Goal: Task Accomplishment & Management: Manage account settings

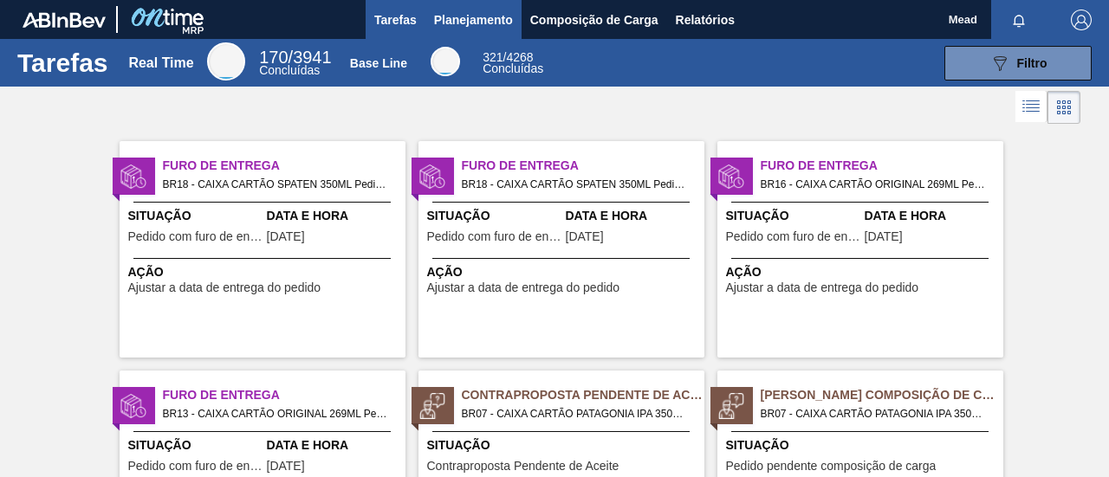
click at [444, 23] on span "Planejamento" at bounding box center [473, 20] width 79 height 21
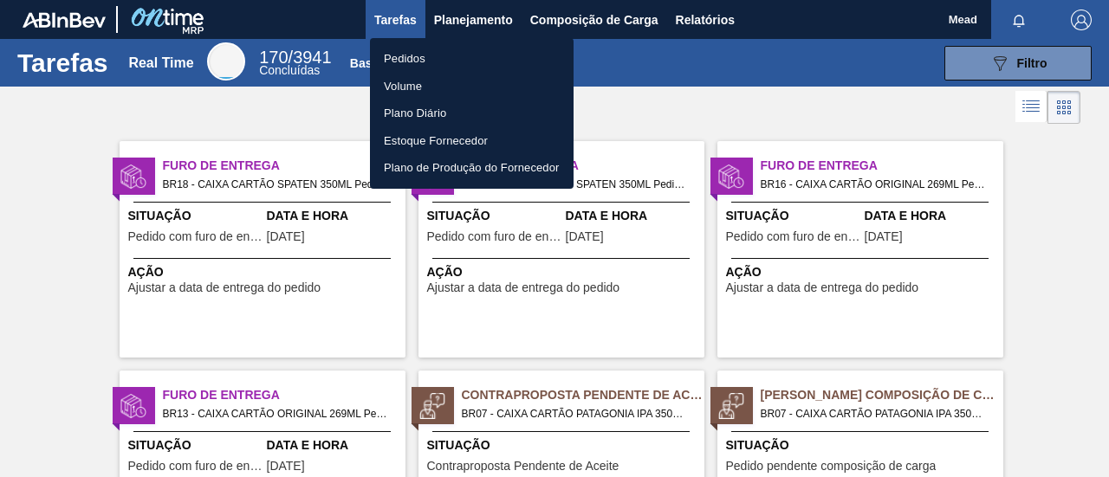
click at [444, 23] on div at bounding box center [554, 238] width 1109 height 477
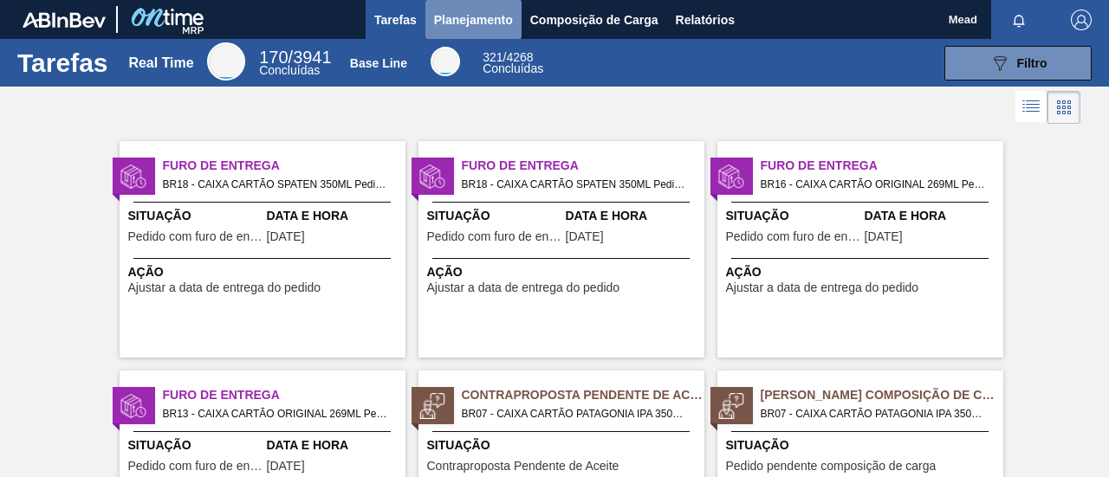
click at [450, 23] on span "Planejamento" at bounding box center [473, 20] width 79 height 21
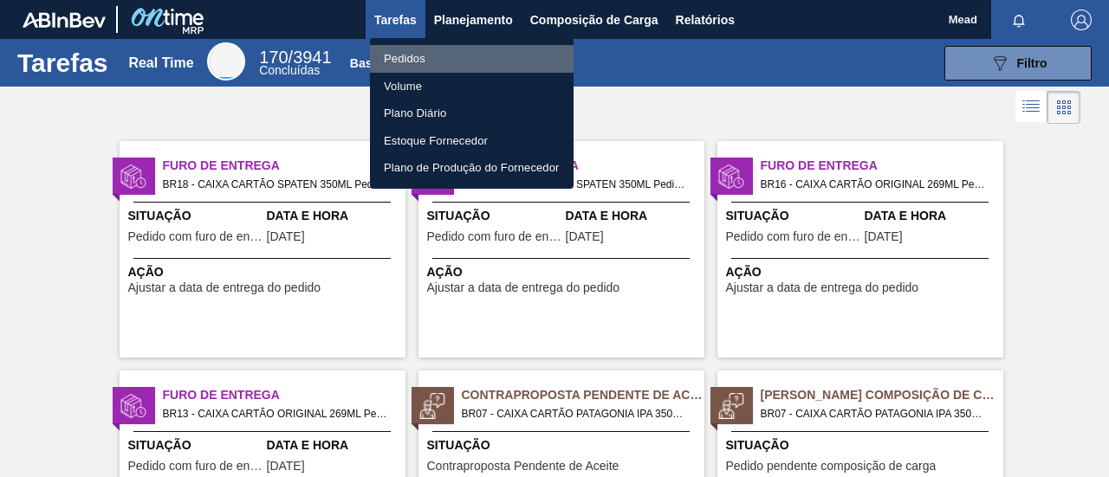
click at [418, 55] on li "Pedidos" at bounding box center [472, 59] width 204 height 28
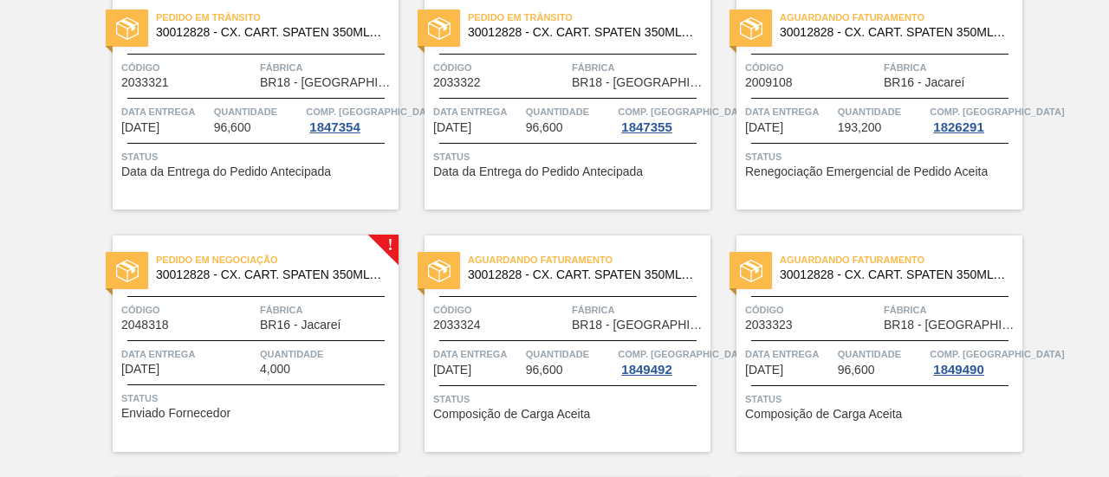
scroll to position [173, 0]
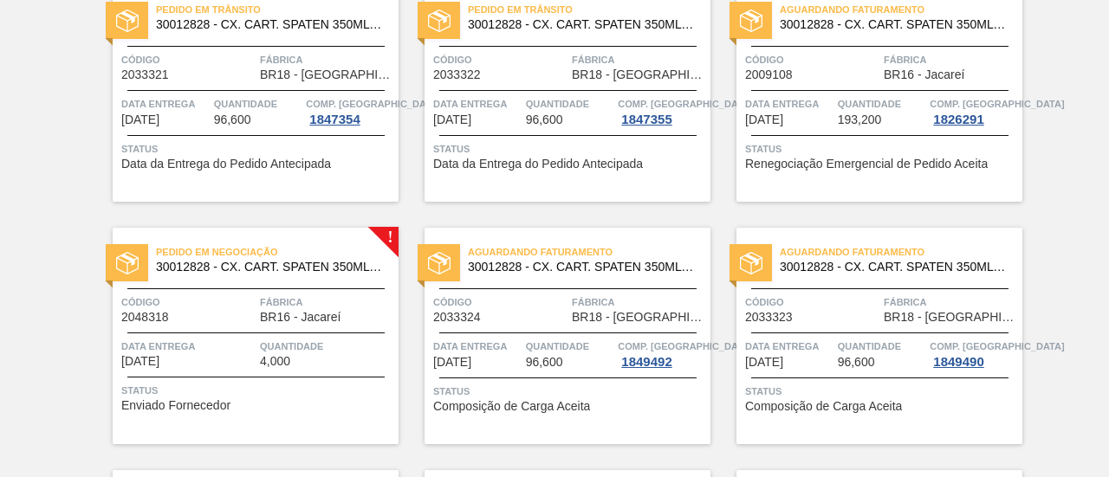
click at [226, 351] on span "Data Entrega" at bounding box center [188, 346] width 134 height 17
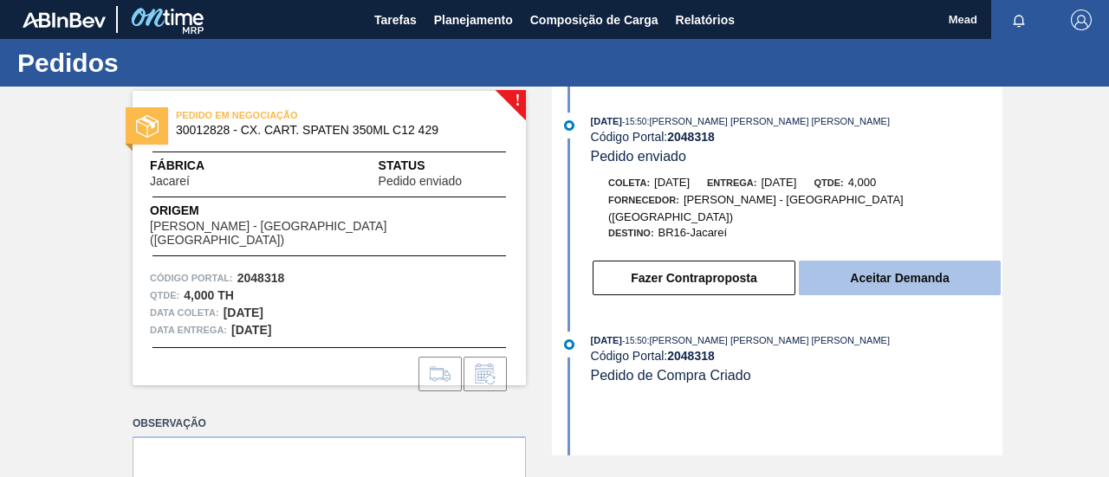
click at [816, 261] on button "Aceitar Demanda" at bounding box center [900, 278] width 202 height 35
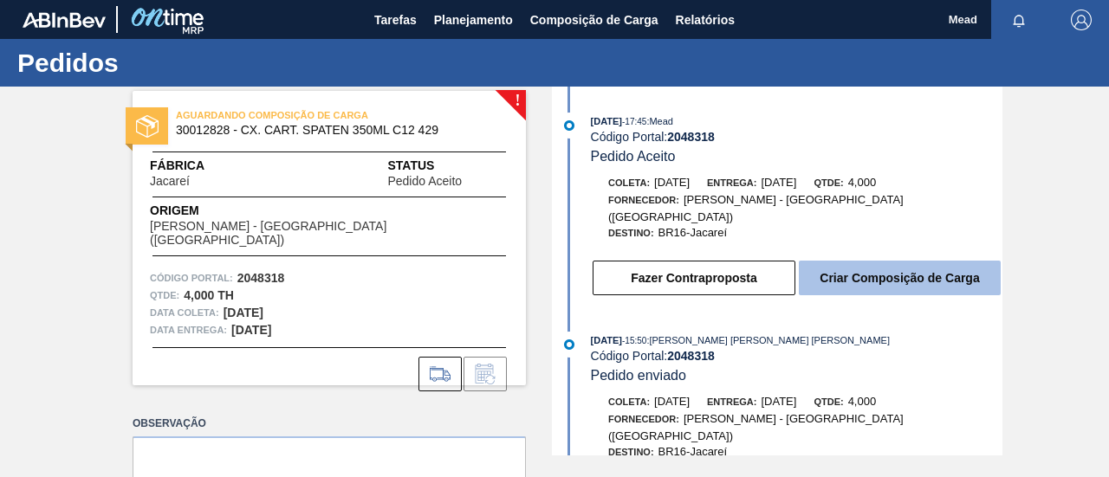
click at [865, 271] on button "Criar Composição de Carga" at bounding box center [900, 278] width 202 height 35
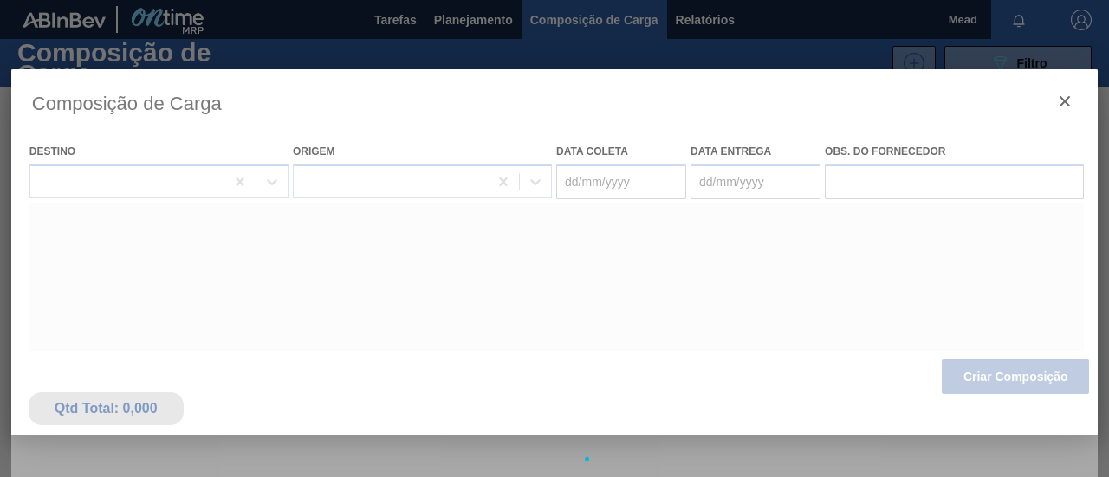
type coleta "[DATE]"
type Entrega "[DATE]"
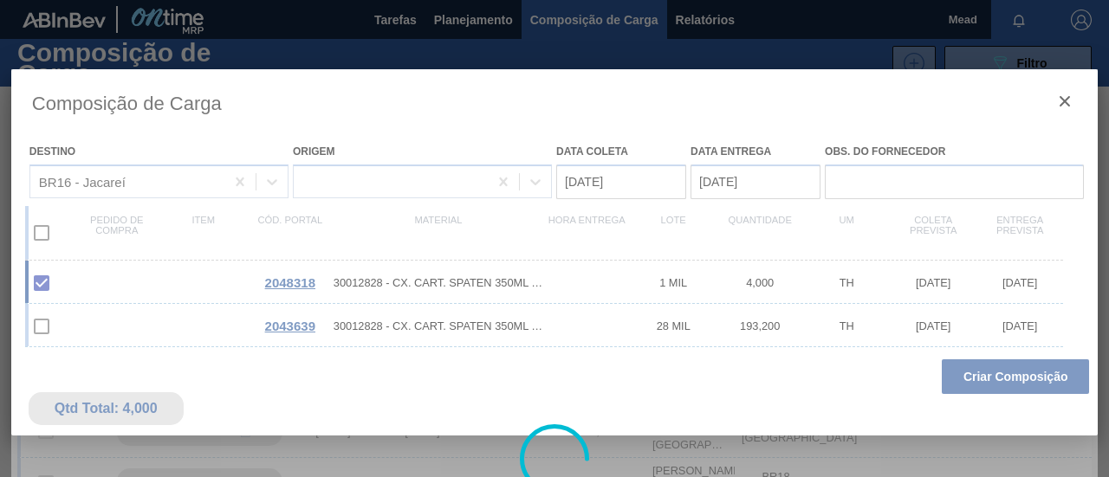
click at [999, 365] on div at bounding box center [554, 459] width 1086 height 780
click at [1000, 373] on div at bounding box center [554, 459] width 1086 height 780
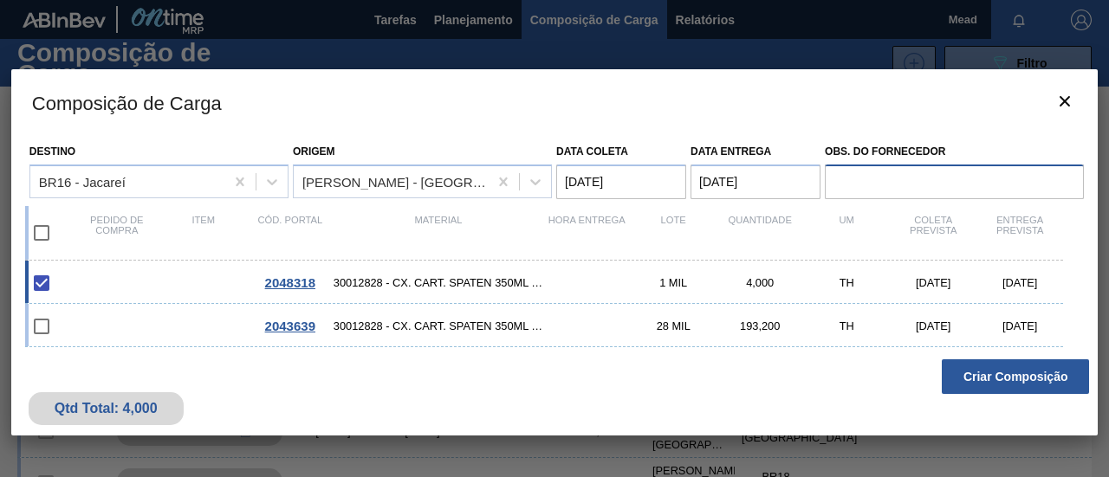
click at [1029, 191] on input "Obs. do Fornecedor" at bounding box center [954, 182] width 259 height 35
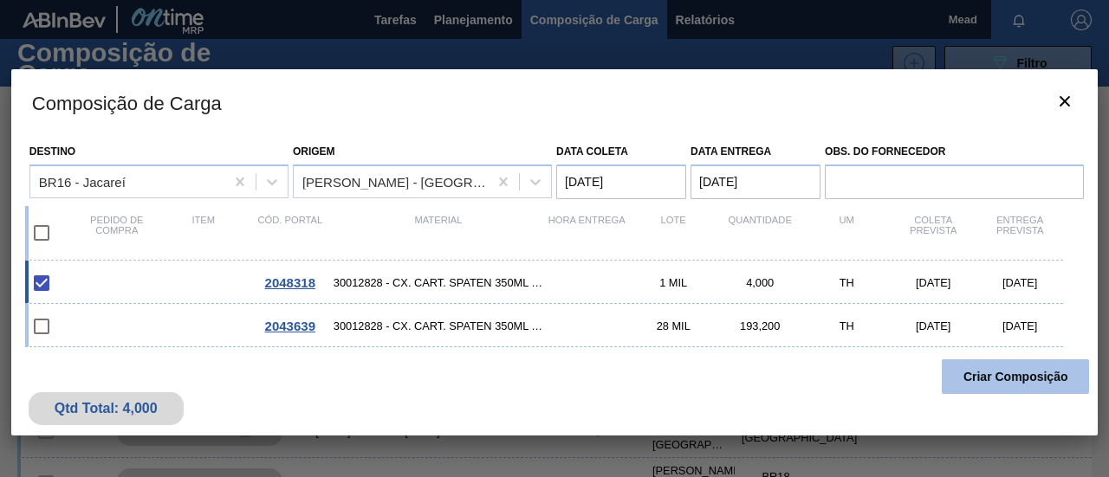
click at [996, 373] on button "Criar Composição" at bounding box center [1015, 377] width 147 height 35
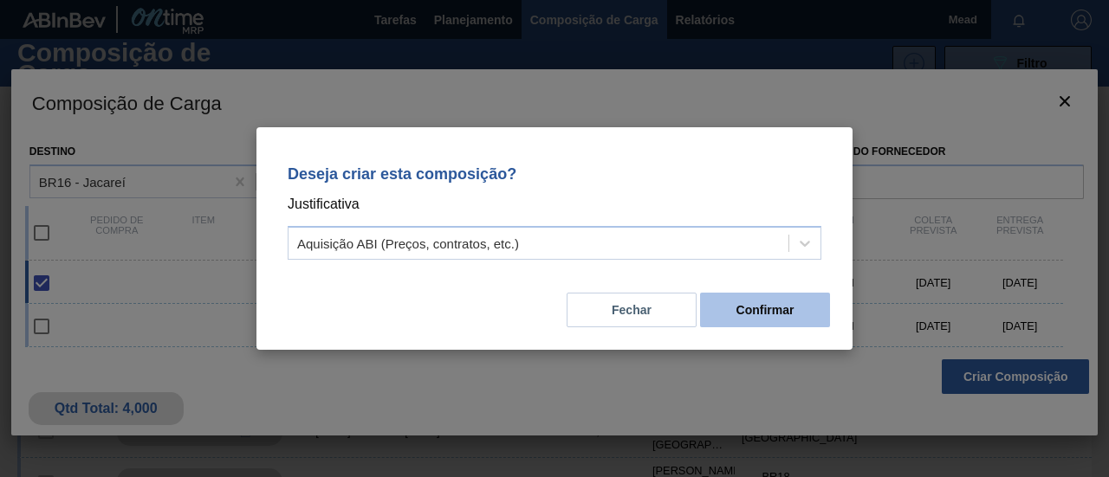
click at [738, 295] on button "Confirmar" at bounding box center [765, 310] width 130 height 35
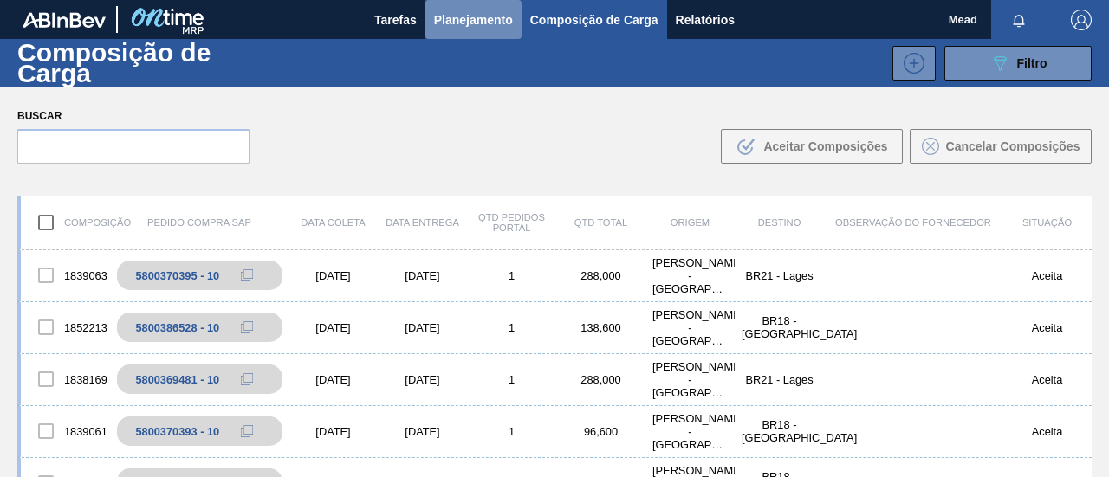
click at [468, 27] on span "Planejamento" at bounding box center [473, 20] width 79 height 21
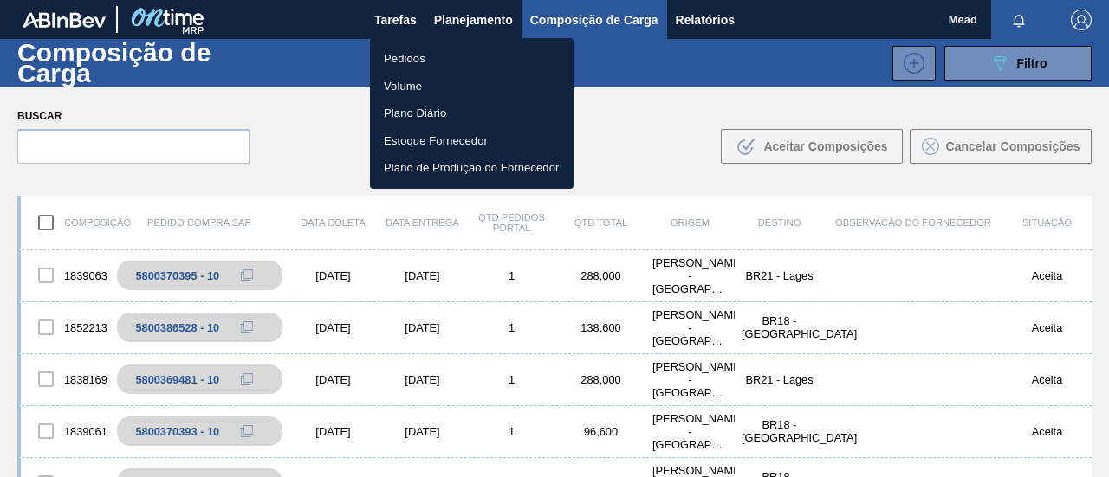
click at [401, 52] on li "Pedidos" at bounding box center [472, 59] width 204 height 28
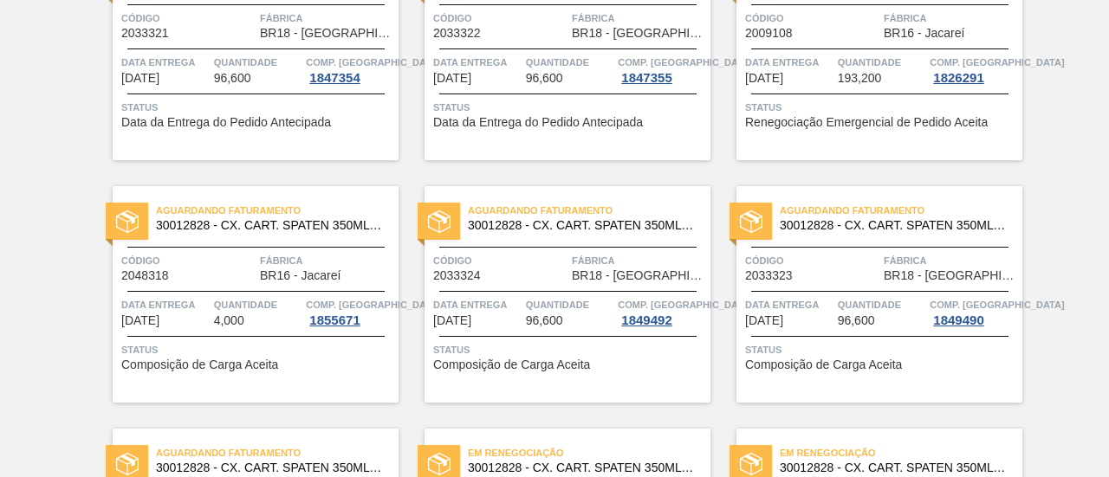
scroll to position [260, 0]
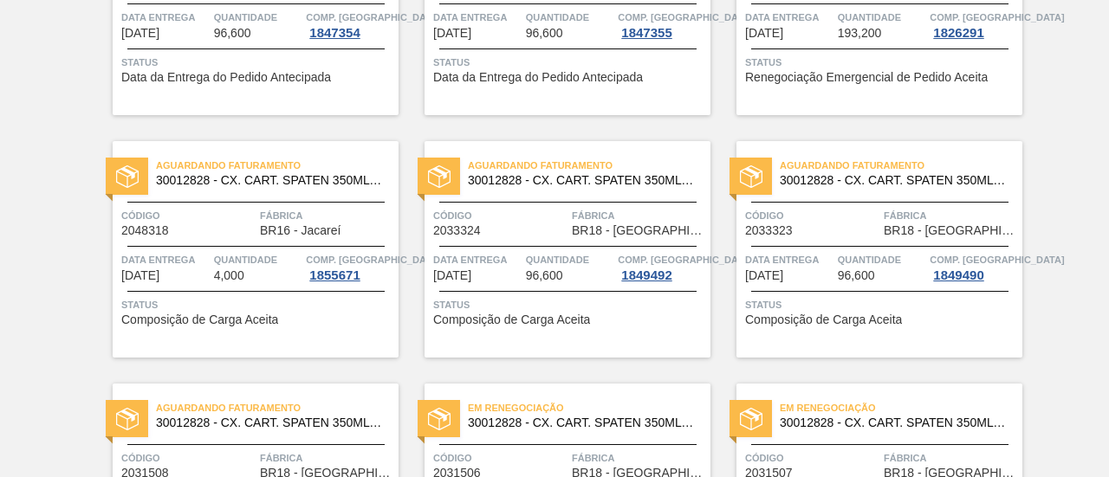
click at [315, 291] on div at bounding box center [255, 291] width 257 height 1
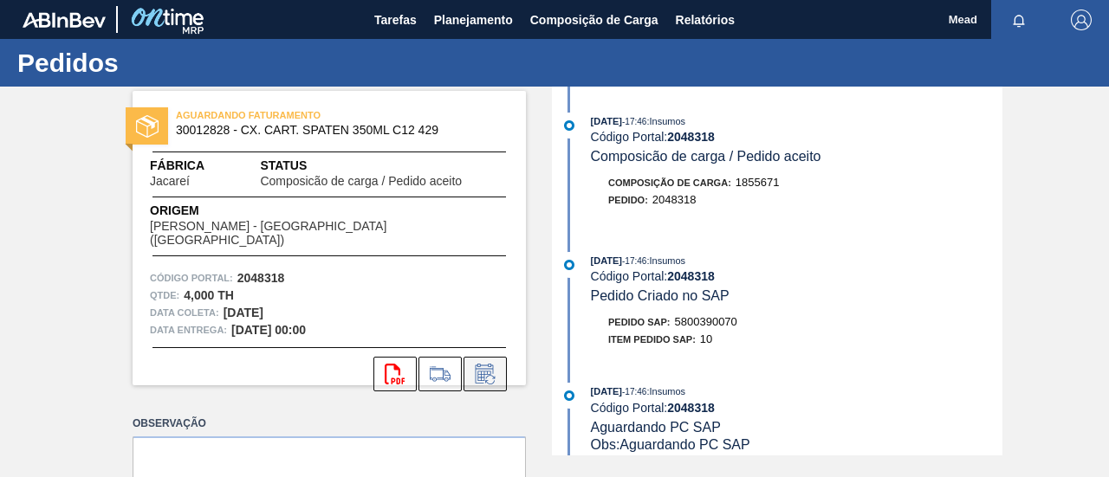
click at [488, 372] on icon at bounding box center [483, 377] width 13 height 10
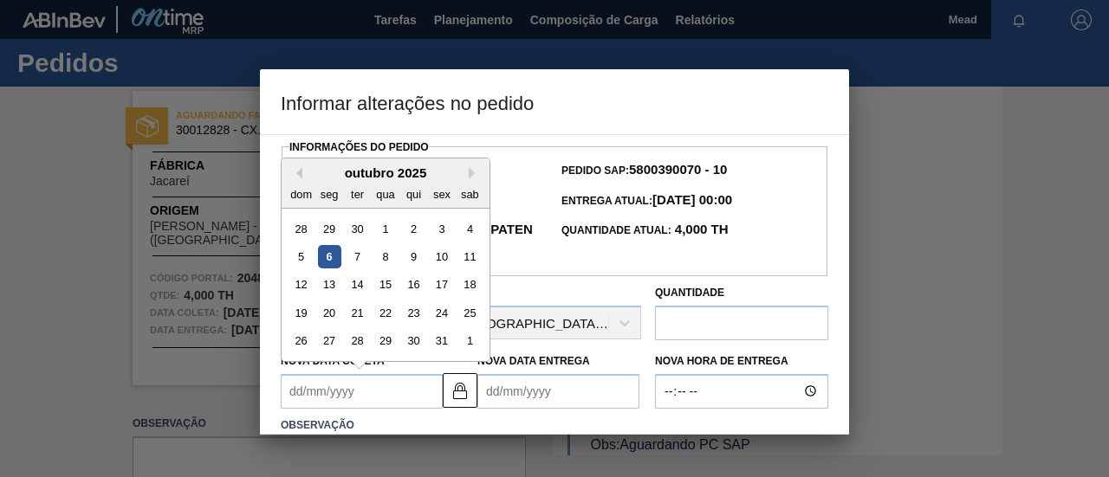
click at [392, 387] on Coleta2048318 "Nova Data Coleta" at bounding box center [362, 391] width 162 height 35
click at [361, 261] on div "7" at bounding box center [357, 256] width 23 height 23
type Coleta2048318 "[DATE]"
type Entrega2048318 "[DATE]"
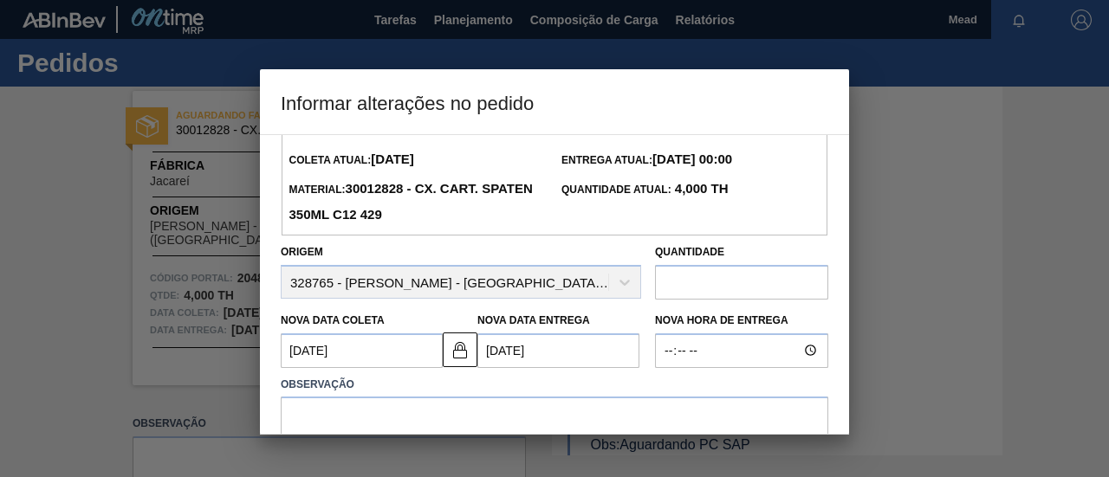
scroll to position [173, 0]
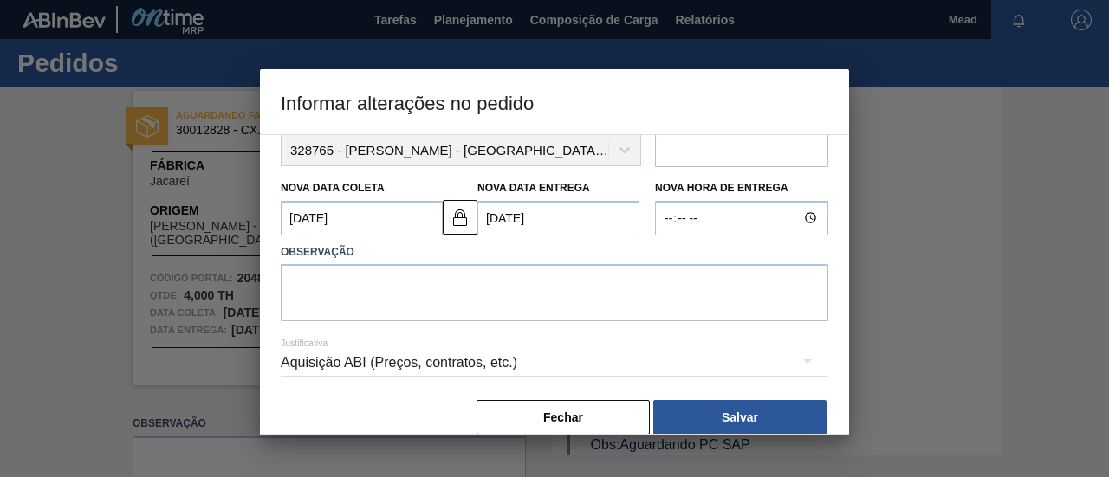
drag, startPoint x: 715, startPoint y: 411, endPoint x: 703, endPoint y: 403, distance: 13.7
click at [714, 410] on button "Salvar" at bounding box center [739, 417] width 173 height 35
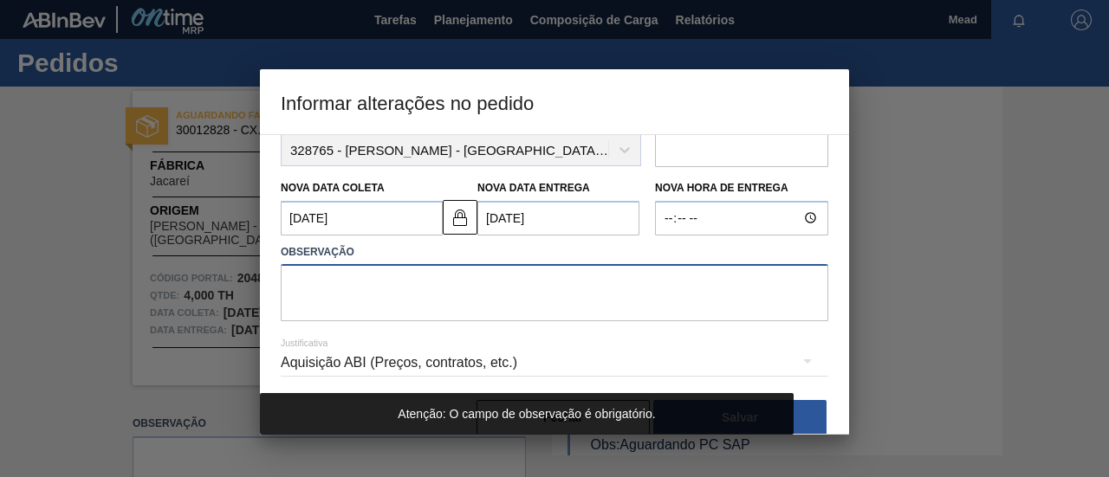
drag, startPoint x: 477, startPoint y: 283, endPoint x: 471, endPoint y: 293, distance: 11.3
click at [475, 288] on textarea at bounding box center [555, 292] width 548 height 57
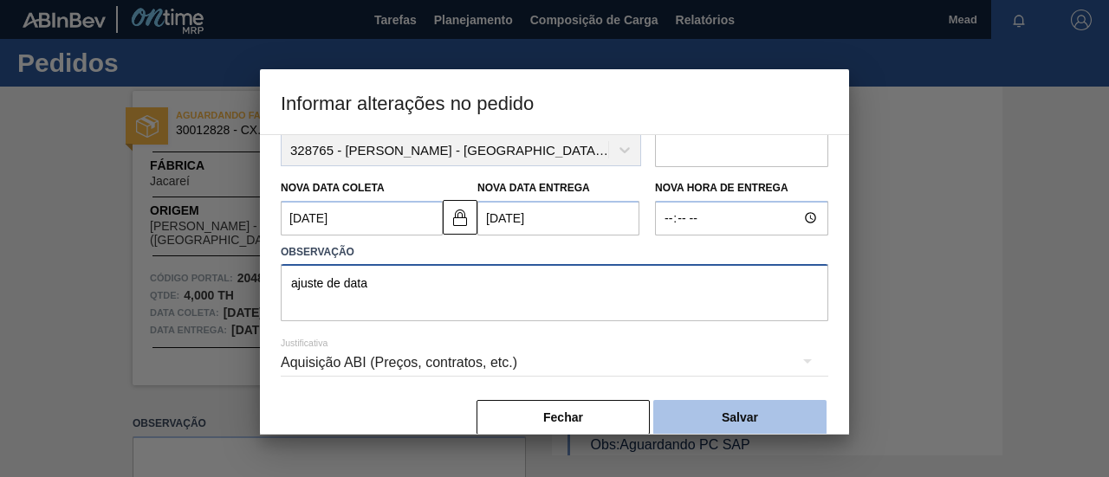
type textarea "ajuste de data"
click at [656, 432] on button "Salvar" at bounding box center [739, 417] width 173 height 35
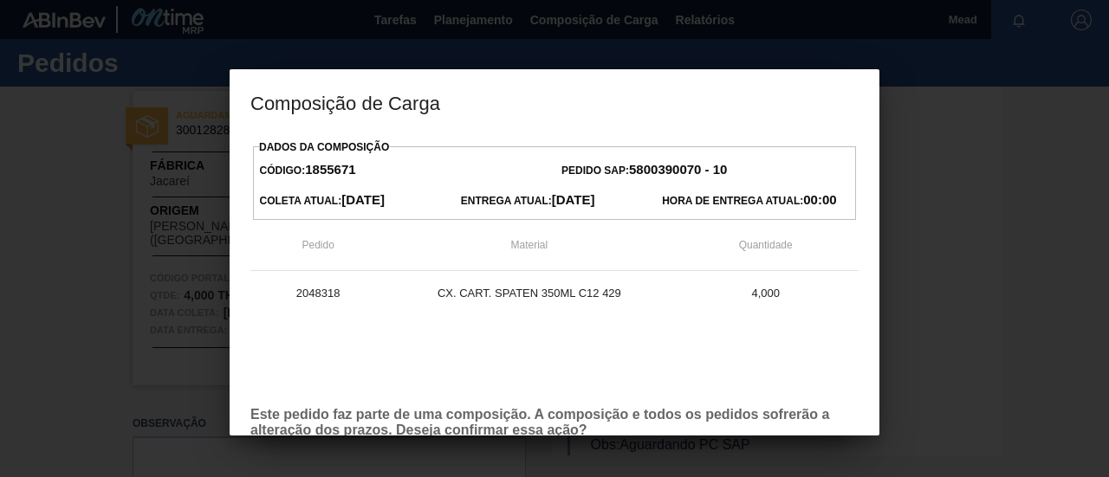
scroll to position [99, 0]
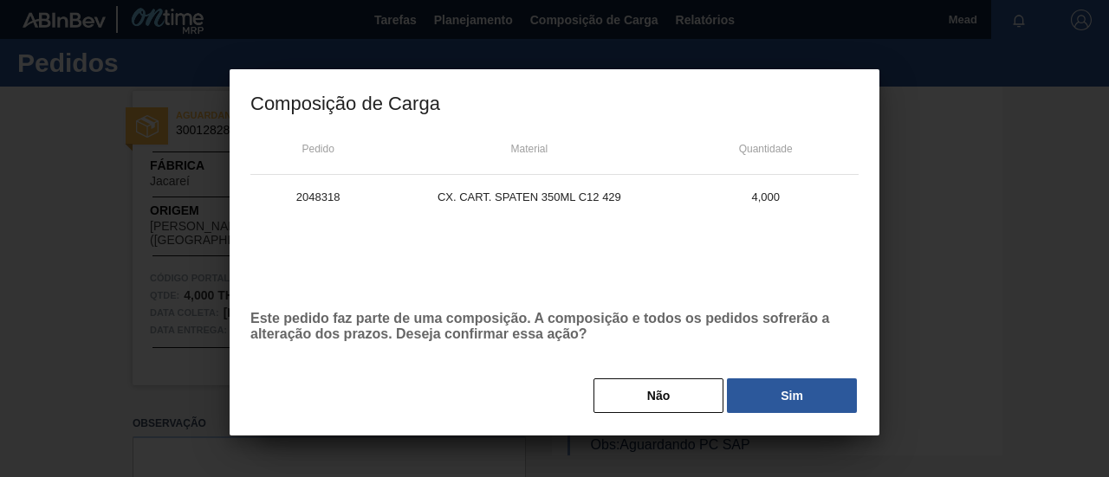
click at [771, 399] on button "Sim" at bounding box center [792, 396] width 130 height 35
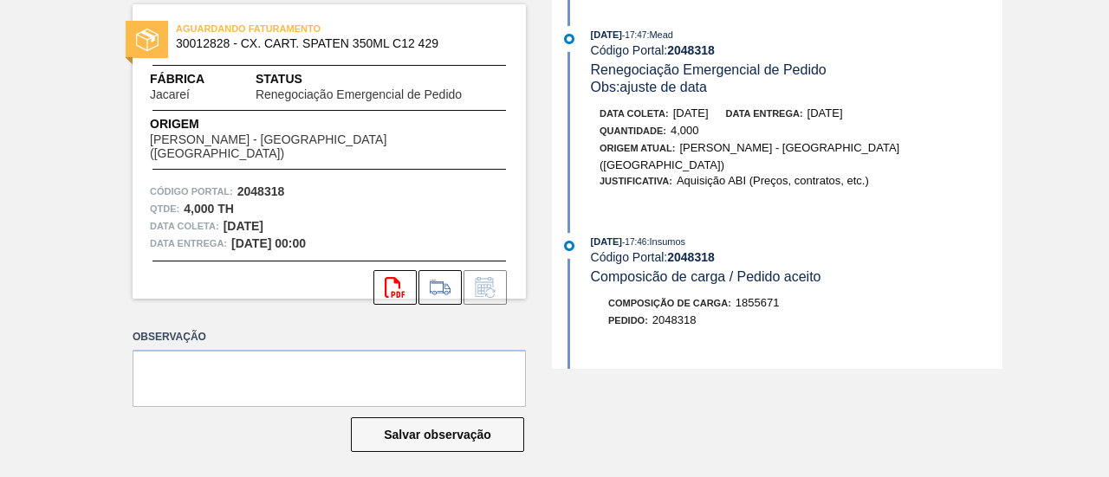
scroll to position [94, 0]
